Goal: Subscribe to service/newsletter

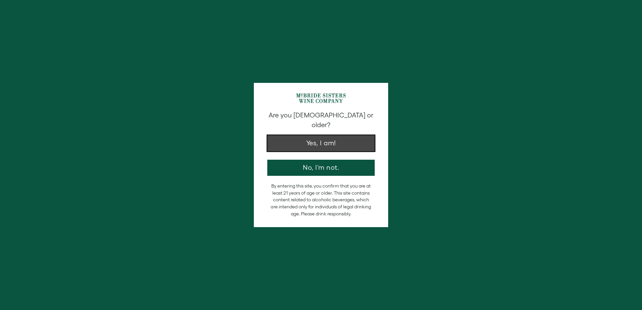
click at [325, 137] on button "Yes, I am!" at bounding box center [320, 143] width 107 height 16
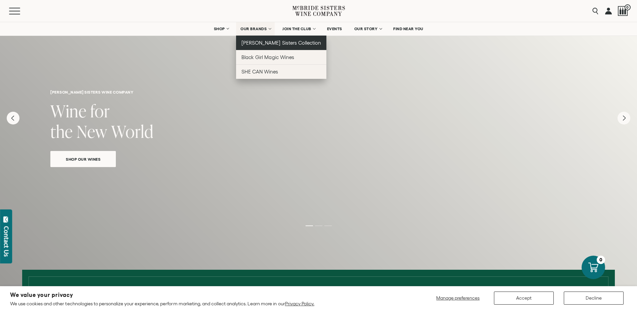
click at [258, 44] on span "[PERSON_NAME] Sisters Collection" at bounding box center [282, 43] width 80 height 6
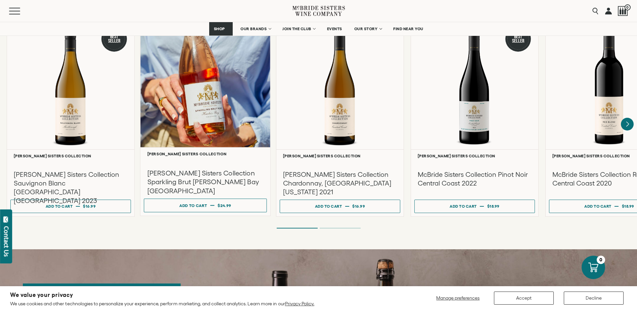
scroll to position [605, 0]
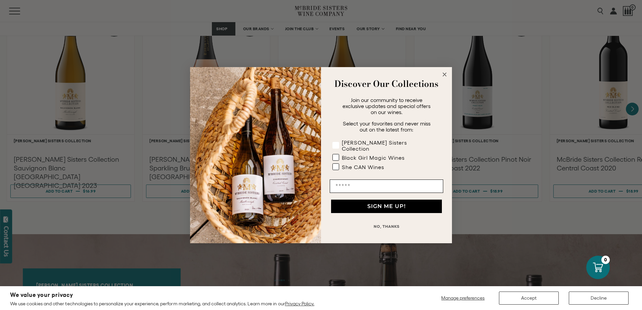
drag, startPoint x: 335, startPoint y: 141, endPoint x: 336, endPoint y: 144, distance: 3.8
click at [336, 144] on div "[PERSON_NAME] Sisters Collection Black Girl Magic Wines She CAN Wines" at bounding box center [387, 156] width 118 height 40
click at [335, 147] on rect "POPUP Form" at bounding box center [336, 145] width 6 height 6
click at [337, 154] on rect "POPUP Form" at bounding box center [336, 157] width 6 height 6
click at [336, 164] on rect "POPUP Form" at bounding box center [336, 167] width 6 height 6
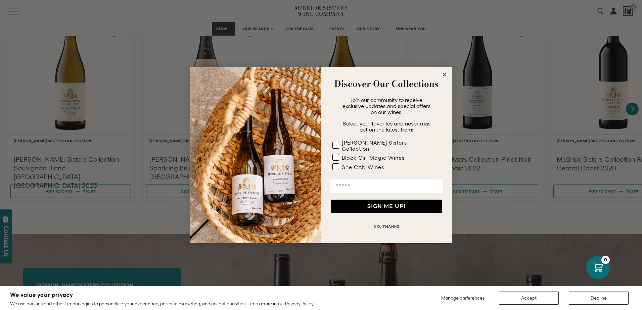
click at [347, 188] on input "Email" at bounding box center [387, 186] width 114 height 13
type input "**********"
click at [361, 204] on button "SIGN ME UP!" at bounding box center [386, 206] width 111 height 13
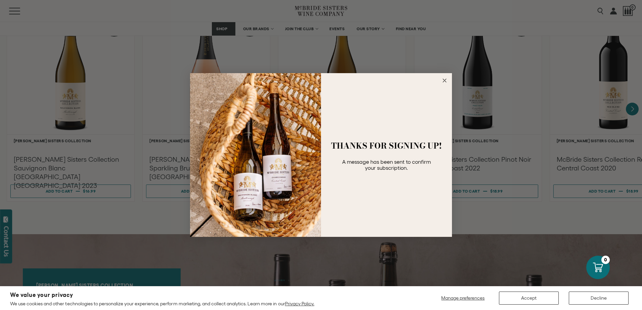
click at [445, 80] on circle "Close dialog" at bounding box center [445, 81] width 8 height 8
